Goal: Transaction & Acquisition: Purchase product/service

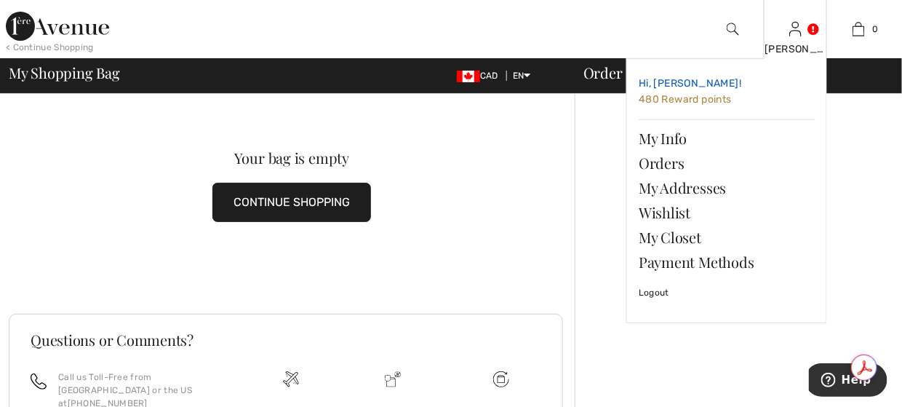
click at [700, 98] on span "480 Reward points" at bounding box center [685, 99] width 93 height 12
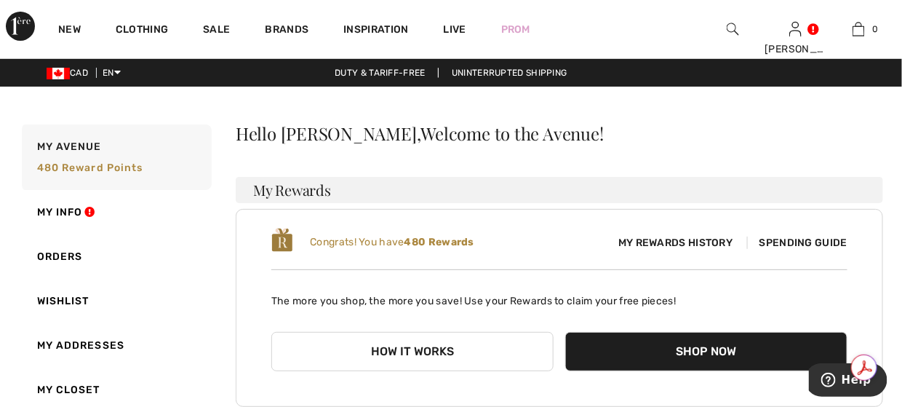
click at [789, 242] on span "Spending Guide" at bounding box center [797, 242] width 100 height 12
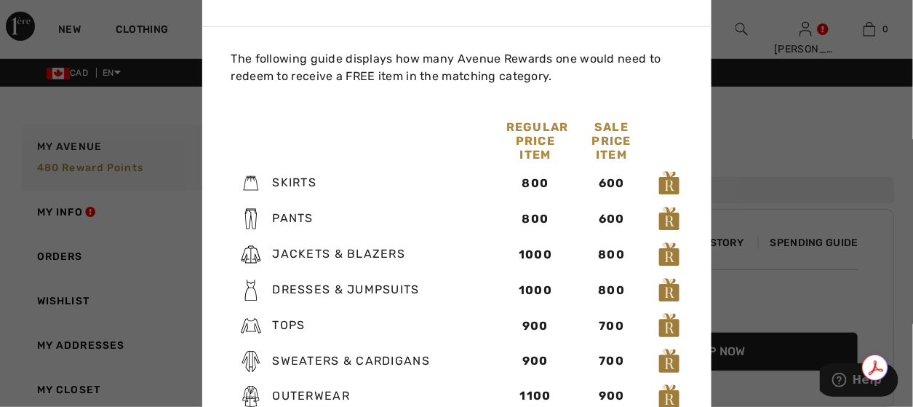
drag, startPoint x: 776, startPoint y: 186, endPoint x: 753, endPoint y: 180, distance: 23.3
click at [767, 182] on div at bounding box center [456, 203] width 913 height 407
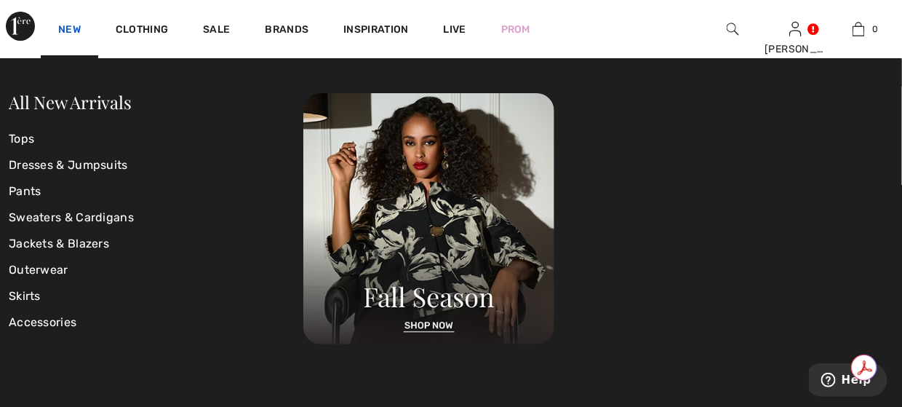
click at [67, 28] on link "New" at bounding box center [69, 30] width 23 height 15
click at [52, 103] on link "All New Arrivals" at bounding box center [70, 101] width 122 height 23
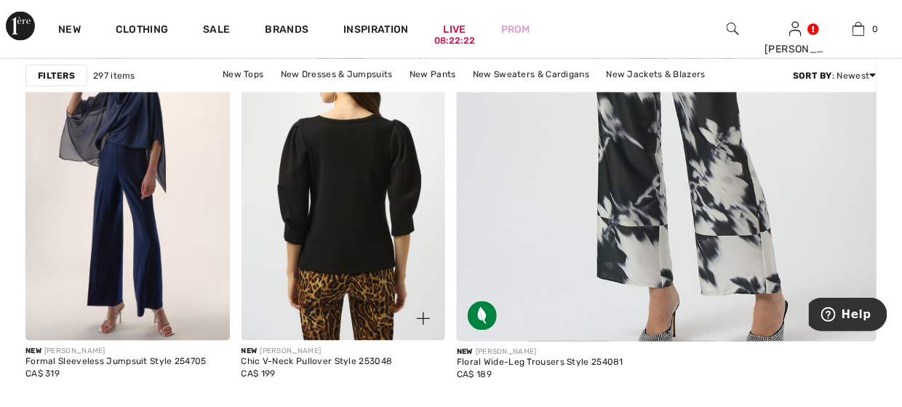
scroll to position [728, 0]
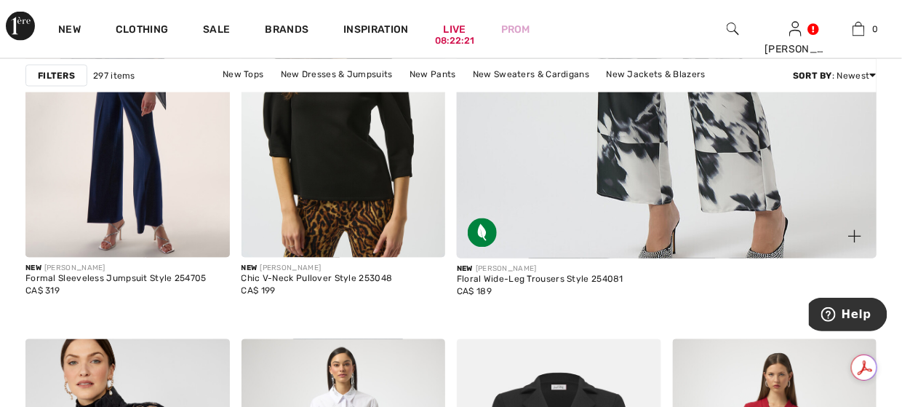
click at [544, 285] on div "CA$ 189" at bounding box center [540, 291] width 167 height 13
click at [542, 282] on div "Floral Wide-Leg Trousers Style 254081" at bounding box center [540, 280] width 167 height 10
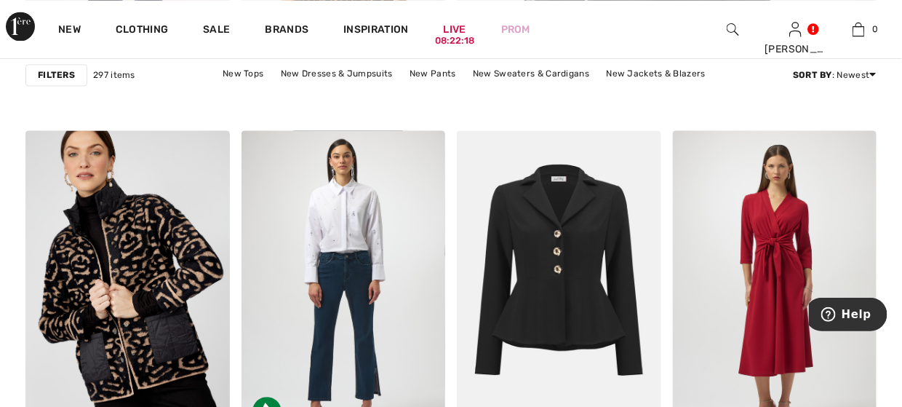
scroll to position [946, 0]
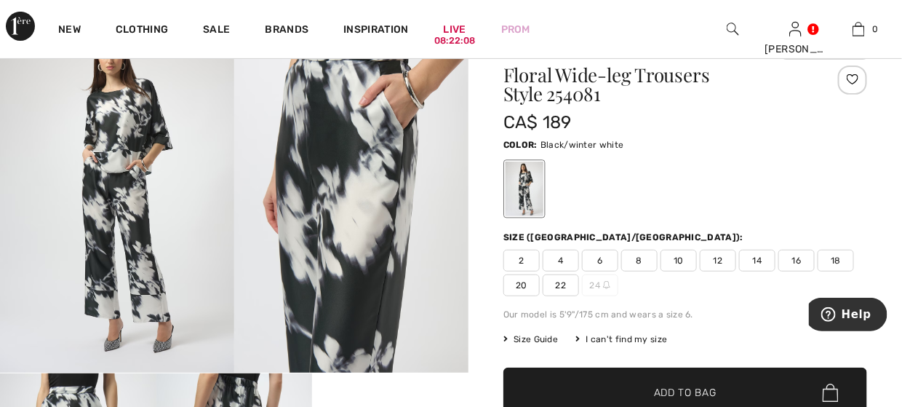
scroll to position [146, 0]
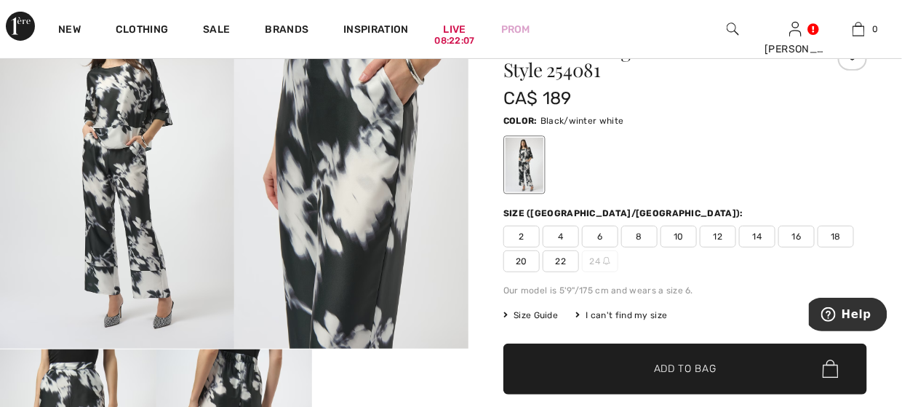
click at [633, 233] on span "8" at bounding box center [639, 237] width 36 height 22
click at [665, 367] on span "Add to Bag" at bounding box center [685, 368] width 63 height 15
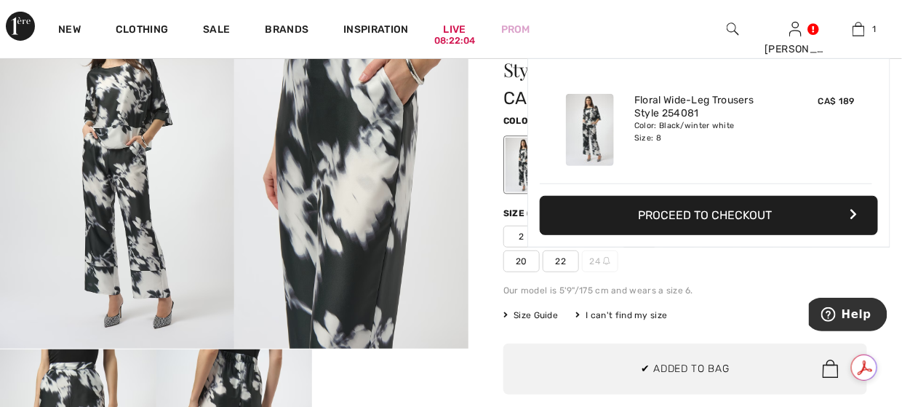
scroll to position [0, 0]
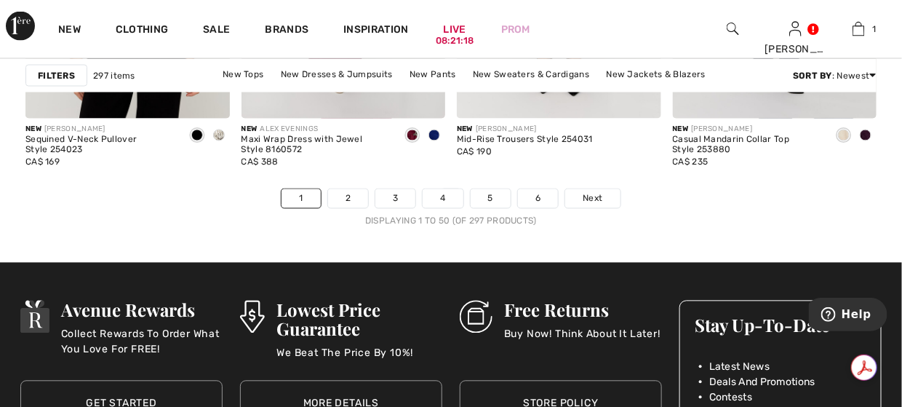
scroll to position [6039, 0]
